Goal: Find specific page/section: Find specific page/section

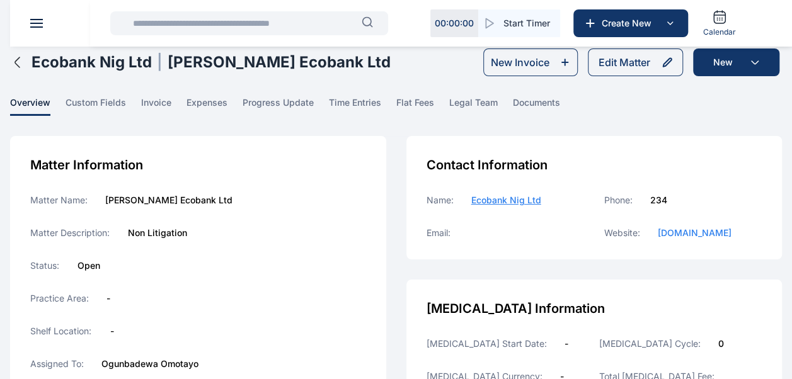
click at [265, 28] on input "text" at bounding box center [243, 23] width 236 height 25
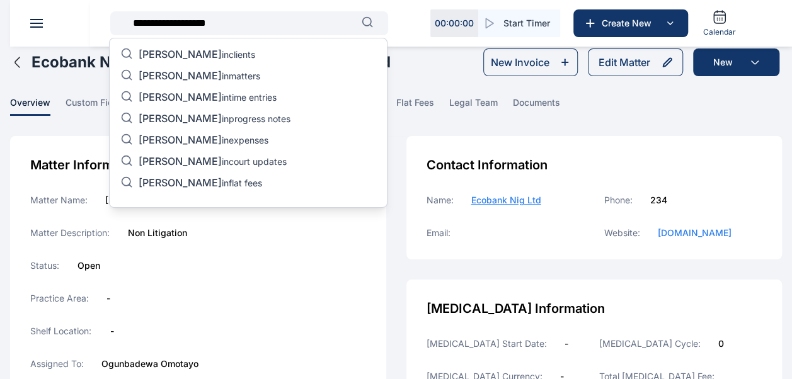
type input "**********"
click at [260, 76] on p "[PERSON_NAME] in matters" at bounding box center [200, 76] width 122 height 15
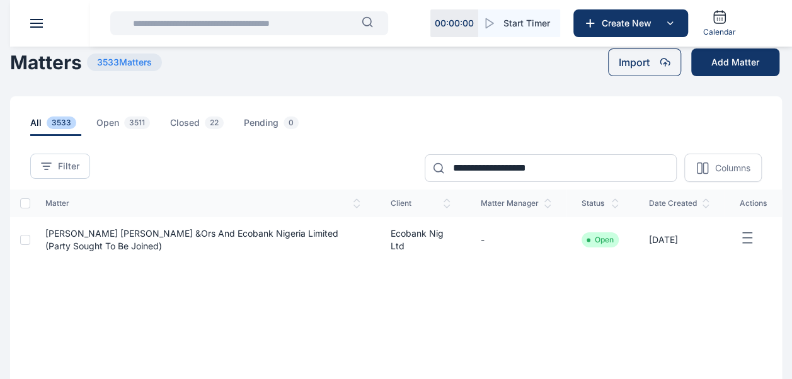
click at [81, 249] on span "[PERSON_NAME] [PERSON_NAME] &Ors And Ecobank Nigeria Limited (Party Sought To B…" at bounding box center [191, 239] width 293 height 23
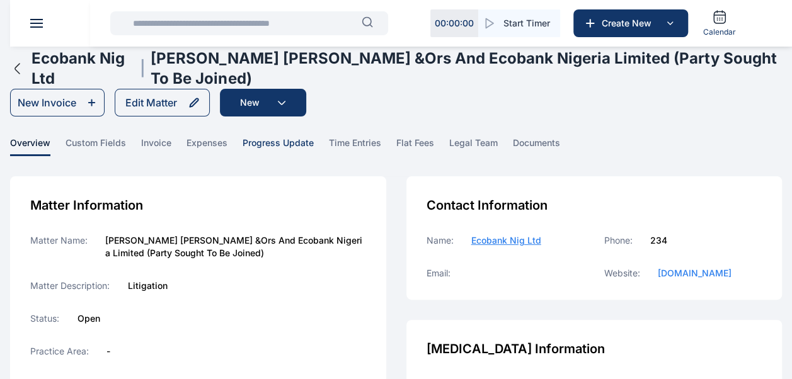
click at [306, 144] on span "progress update" at bounding box center [278, 147] width 71 height 20
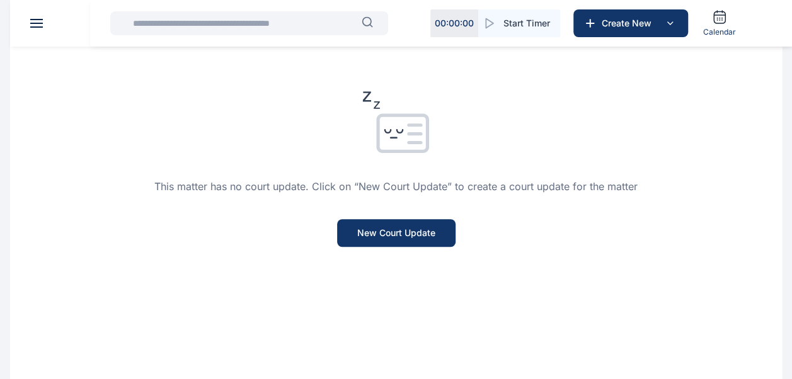
scroll to position [378, 0]
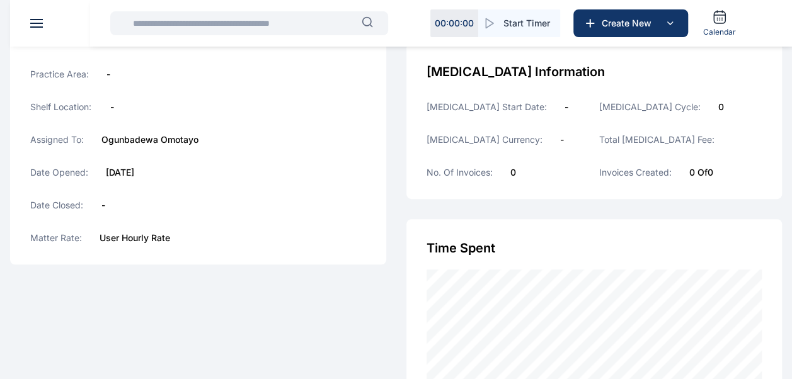
scroll to position [315, 0]
